Goal: Contribute content

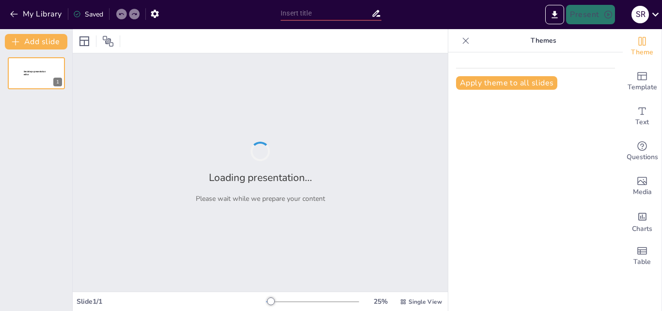
type input "La Magia de la Región Andina: Diversión, Comida y Cultura"
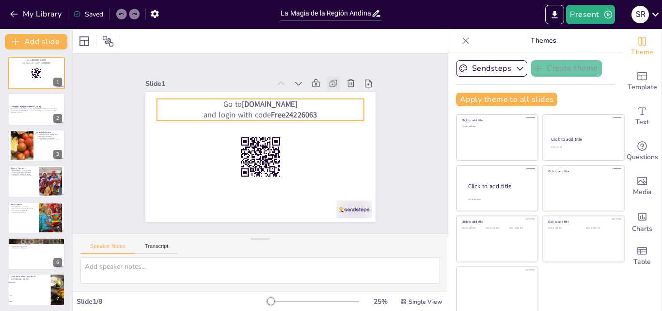
checkbox input "true"
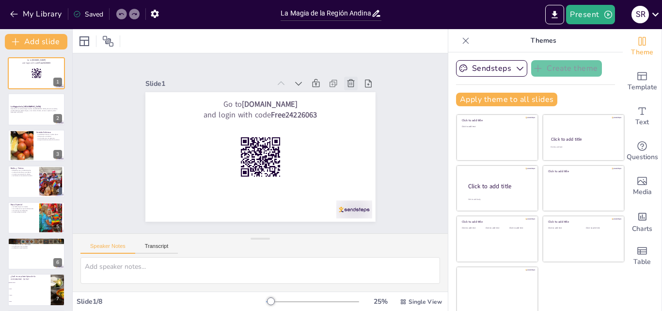
click at [346, 80] on icon at bounding box center [351, 84] width 10 height 10
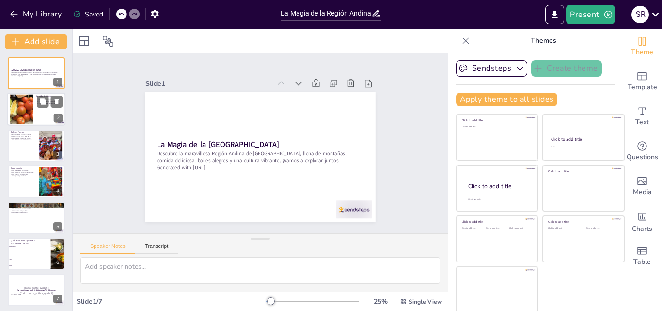
checkbox input "true"
click at [29, 114] on div at bounding box center [22, 110] width 52 height 30
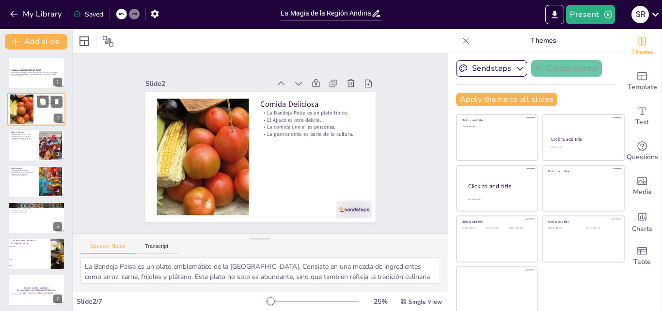
type textarea "La Bandeja Paisa es un plato emblemático de la [GEOGRAPHIC_DATA]. Consiste en u…"
checkbox input "true"
click at [29, 157] on div at bounding box center [36, 145] width 58 height 33
type textarea "Lo Ipsumdo si am conse adipiscinge sed doeiusm tem in utlaboree d magna. Al eni…"
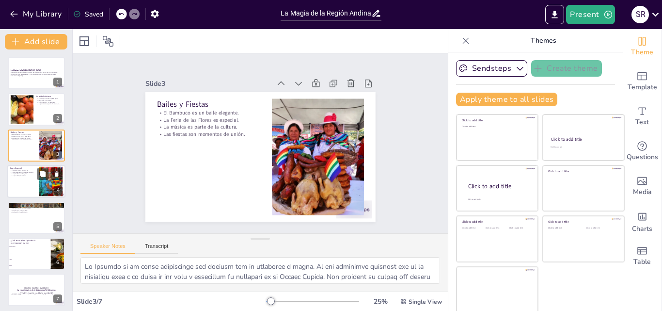
checkbox input "true"
click at [24, 194] on div at bounding box center [36, 181] width 58 height 33
type textarea "Las faldas largas son una prenda tradicional que las niñas usan en la [GEOGRAPH…"
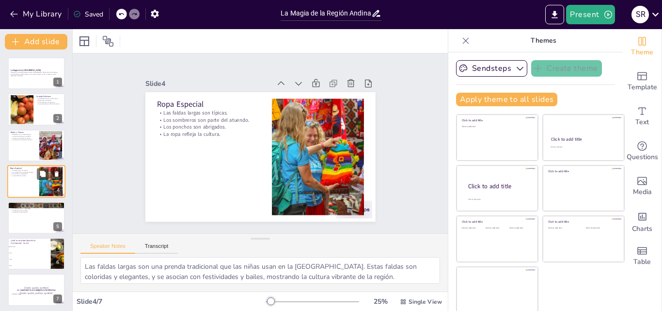
scroll to position [1, 0]
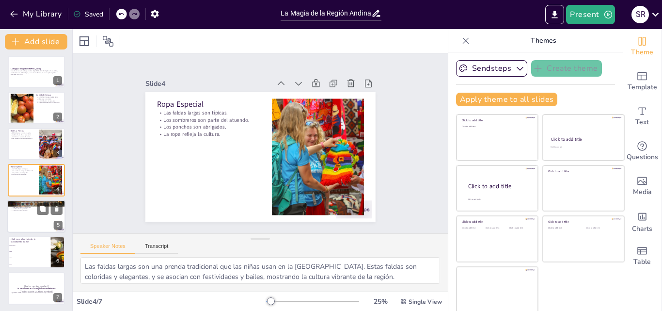
checkbox input "true"
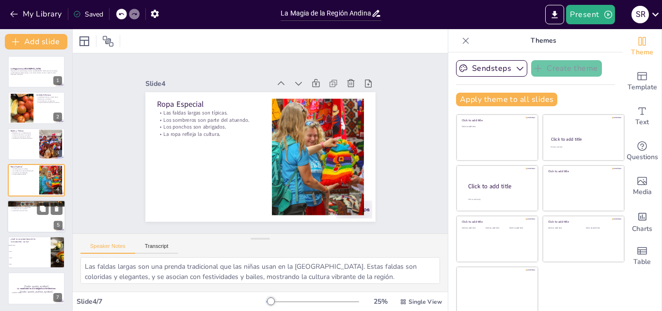
checkbox input "true"
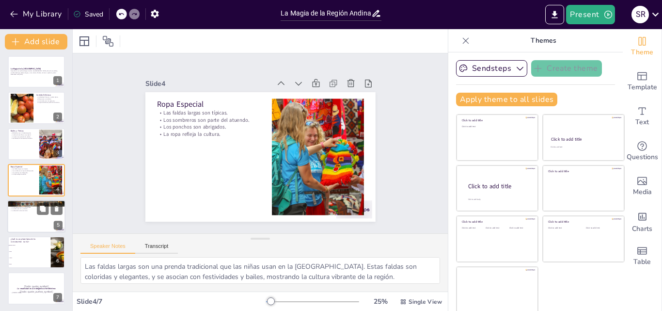
checkbox input "true"
click at [27, 219] on div at bounding box center [36, 216] width 58 height 33
type textarea "La naturaleza en la [GEOGRAPHIC_DATA] es asombrosa, con montañas, [PERSON_NAME]…"
checkbox input "true"
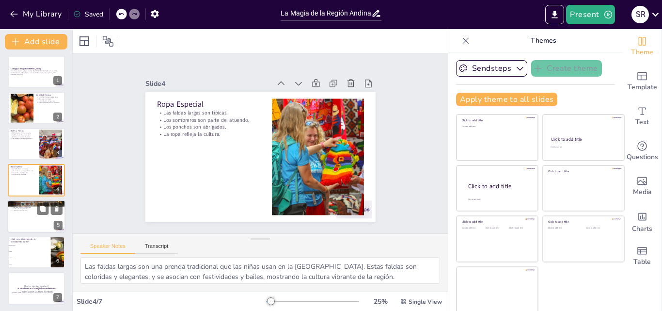
checkbox input "true"
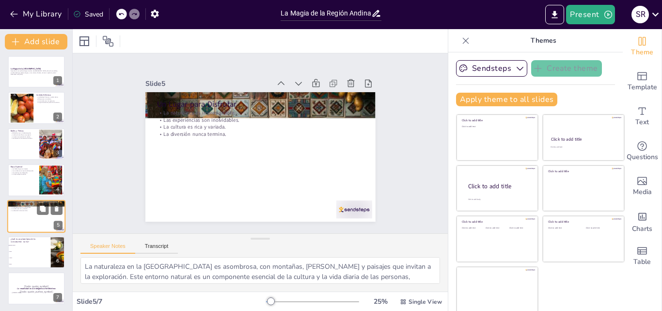
scroll to position [3, 0]
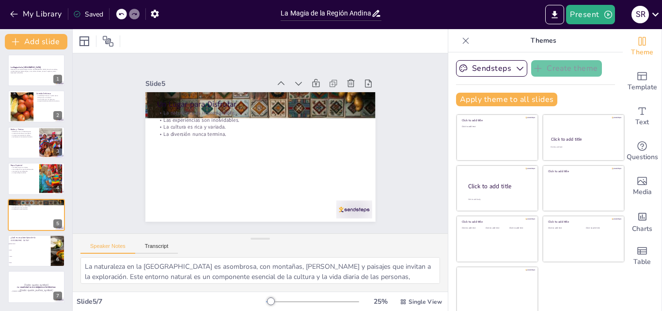
checkbox input "true"
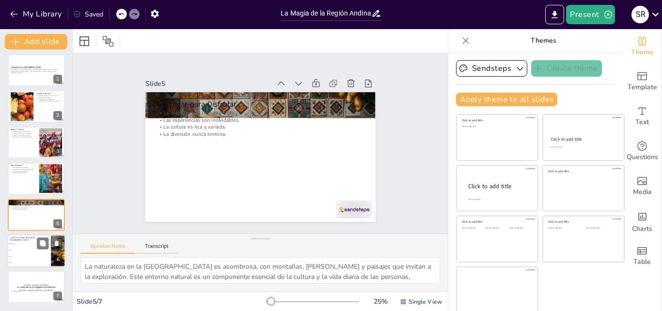
checkbox input "true"
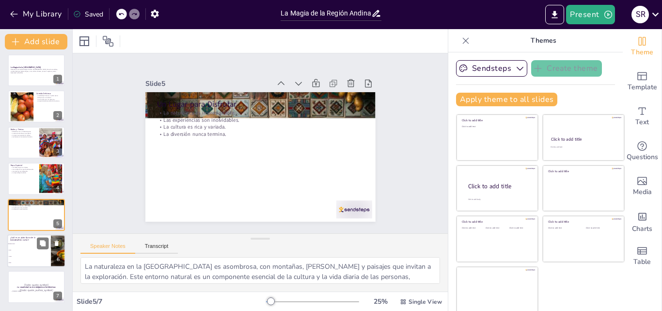
checkbox input "true"
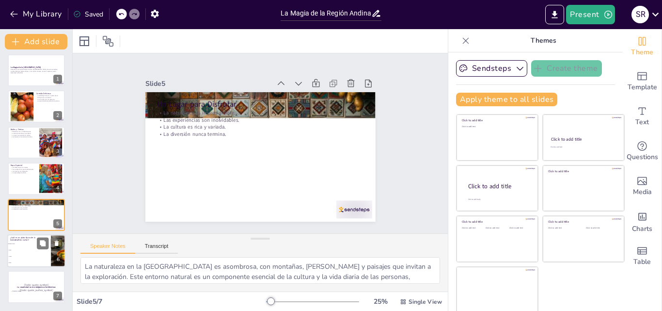
checkbox input "true"
click at [23, 252] on li "Sushi" at bounding box center [29, 250] width 44 height 6
type textarea "La respuesta correcta es "Bandeja Paisa". Este plato es un símbolo de la gastro…"
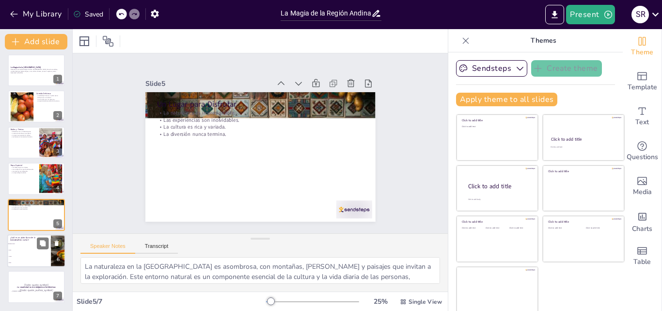
checkbox input "true"
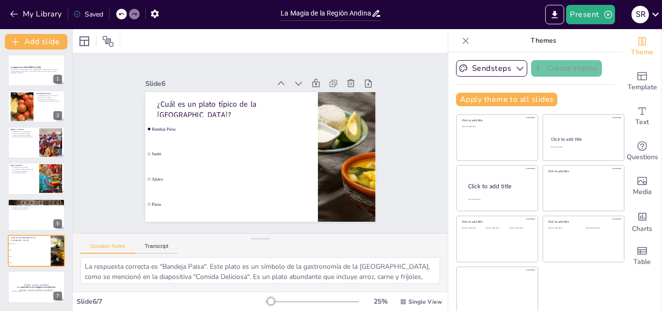
checkbox input "true"
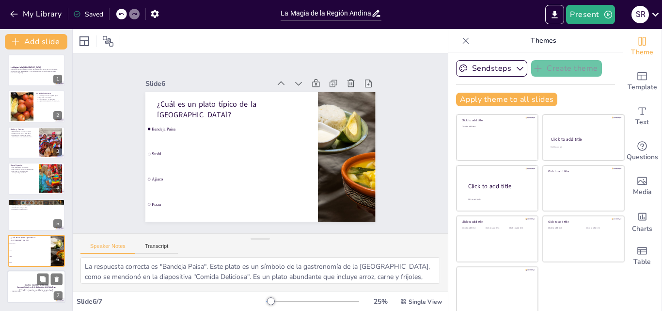
checkbox input "true"
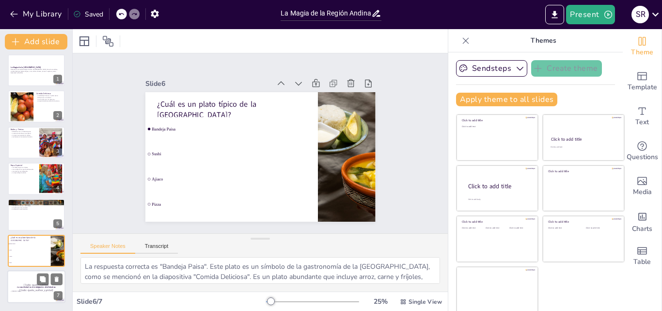
checkbox input "true"
click at [22, 292] on p "[PERSON_NAME]" at bounding box center [36, 291] width 52 height 2
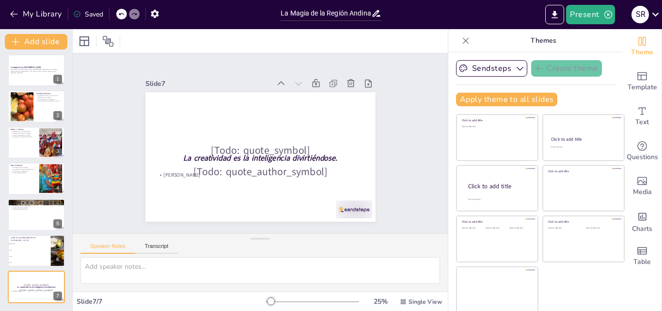
checkbox input "true"
